Goal: Task Accomplishment & Management: Manage account settings

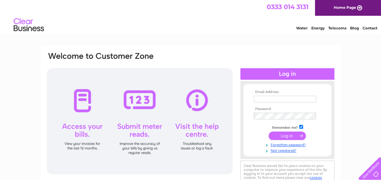
click at [257, 98] on input "text" at bounding box center [285, 99] width 62 height 7
type input "[EMAIL_ADDRESS][DOMAIN_NAME]"
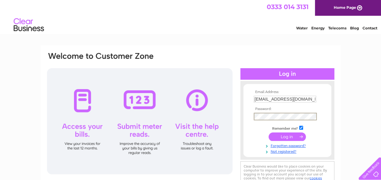
click at [269, 133] on input "submit" at bounding box center [287, 137] width 37 height 8
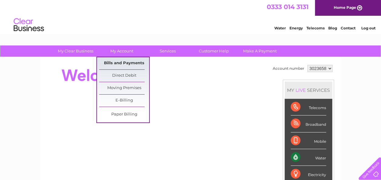
click at [126, 62] on link "Bills and Payments" at bounding box center [124, 63] width 50 height 12
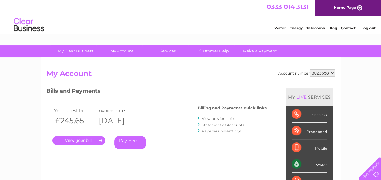
click at [94, 136] on link "." at bounding box center [78, 140] width 53 height 9
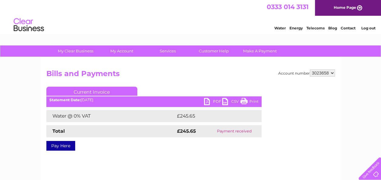
click at [206, 100] on link "PDF" at bounding box center [213, 102] width 18 height 9
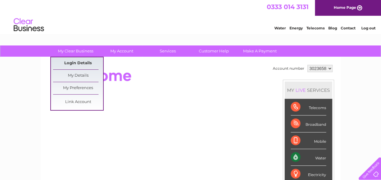
click at [79, 64] on link "Login Details" at bounding box center [78, 63] width 50 height 12
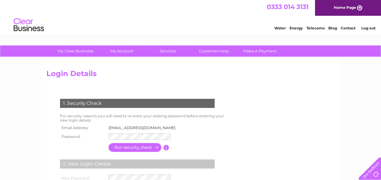
click at [139, 145] on input "button" at bounding box center [135, 147] width 53 height 9
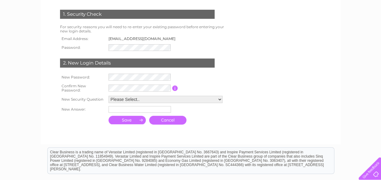
scroll to position [95, 0]
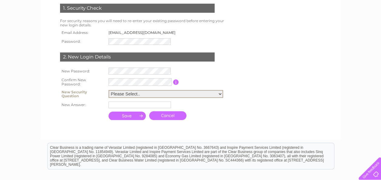
click at [220, 94] on select "Please Select.. In what town or city was your first job? In what town or city d…" at bounding box center [166, 94] width 115 height 8
select select "2"
click at [109, 90] on select "Please Select.. In what town or city was your first job? In what town or city d…" at bounding box center [166, 94] width 115 height 8
click at [114, 105] on input "text" at bounding box center [140, 105] width 62 height 7
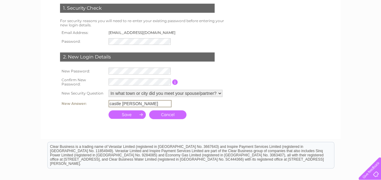
type input "castle douglas"
click at [134, 114] on input "submit" at bounding box center [128, 114] width 38 height 8
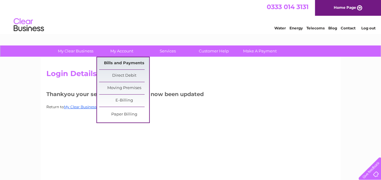
click at [126, 61] on link "Bills and Payments" at bounding box center [124, 63] width 50 height 12
click at [121, 61] on link "Bills and Payments" at bounding box center [124, 63] width 50 height 12
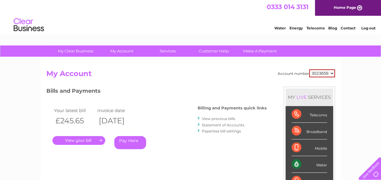
click at [227, 118] on link "View previous bills" at bounding box center [218, 118] width 33 height 5
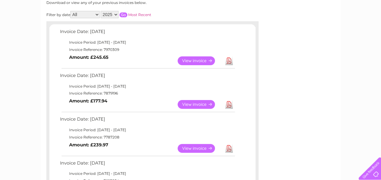
scroll to position [104, 0]
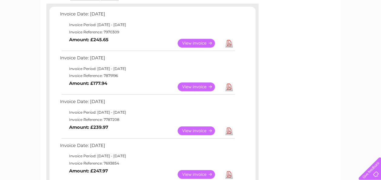
click at [194, 86] on link "View" at bounding box center [200, 86] width 45 height 9
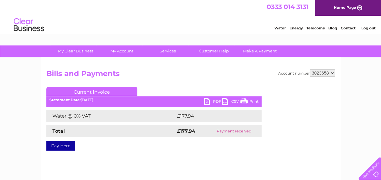
click at [206, 101] on link "PDF" at bounding box center [213, 102] width 18 height 9
